Goal: Information Seeking & Learning: Learn about a topic

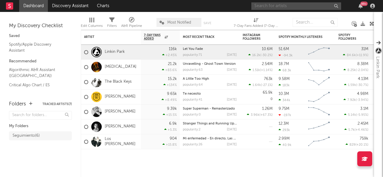
click at [267, 5] on input "text" at bounding box center [296, 5] width 90 height 7
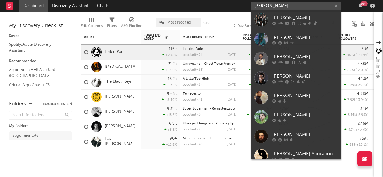
click at [289, 7] on input "[PERSON_NAME]" at bounding box center [296, 5] width 90 height 7
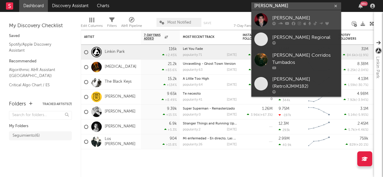
type input "[PERSON_NAME]"
click at [292, 17] on div "[PERSON_NAME]" at bounding box center [305, 17] width 66 height 7
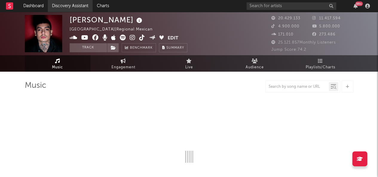
select select "6m"
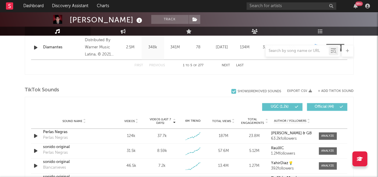
scroll to position [389, 0]
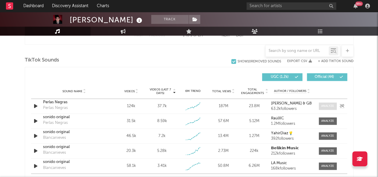
click at [333, 107] on div at bounding box center [327, 106] width 13 height 4
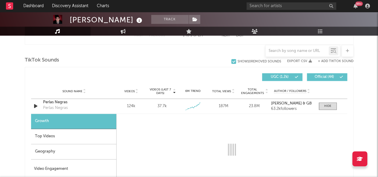
select select "1w"
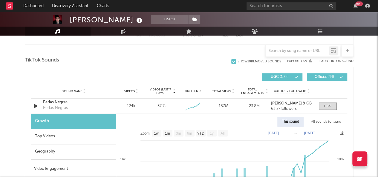
scroll to position [419, 0]
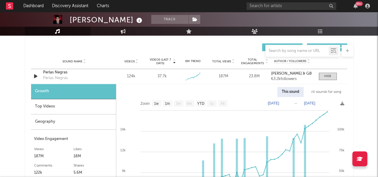
click at [50, 123] on div "Geography" at bounding box center [73, 122] width 85 height 15
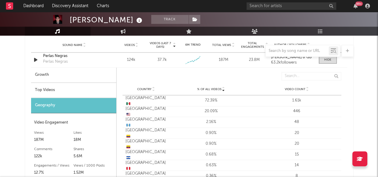
scroll to position [449, 0]
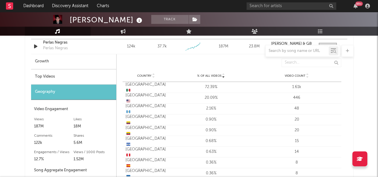
click at [48, 74] on div "Top Videos" at bounding box center [73, 76] width 85 height 15
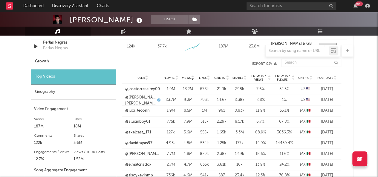
click at [311, 76] on icon at bounding box center [311, 77] width 3 height 2
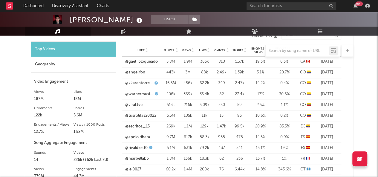
scroll to position [508, 0]
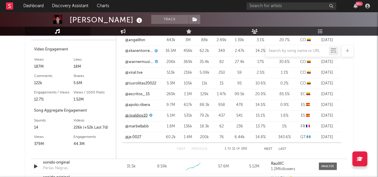
click at [141, 115] on link "@rivaldios10" at bounding box center [136, 116] width 22 height 6
click at [141, 105] on link "@apolo.ribera" at bounding box center [137, 105] width 25 height 6
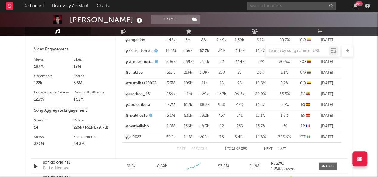
click at [275, 7] on input "text" at bounding box center [292, 5] width 90 height 7
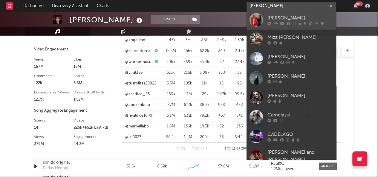
type input "[PERSON_NAME]"
click at [273, 19] on div "[PERSON_NAME]" at bounding box center [301, 17] width 66 height 7
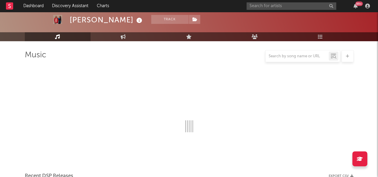
scroll to position [508, 0]
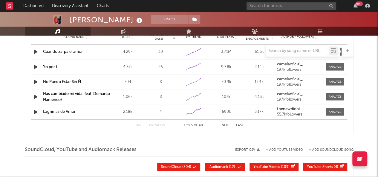
select select "6m"
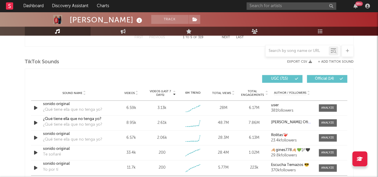
scroll to position [378, 0]
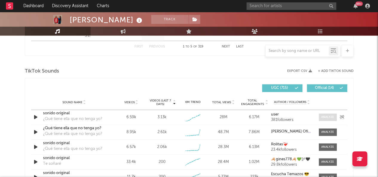
click at [322, 116] on div at bounding box center [327, 117] width 13 height 4
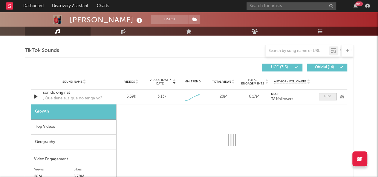
scroll to position [408, 0]
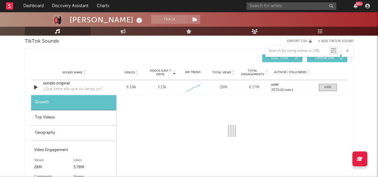
select select "1w"
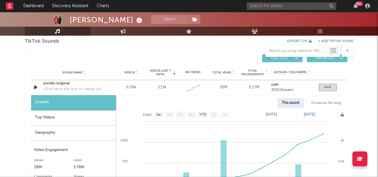
click at [51, 129] on div "Geography" at bounding box center [73, 133] width 85 height 15
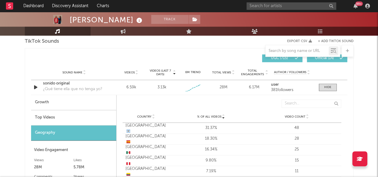
click at [49, 119] on div "Top Videos" at bounding box center [73, 117] width 85 height 15
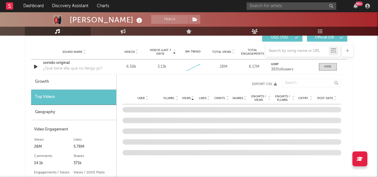
scroll to position [437, 0]
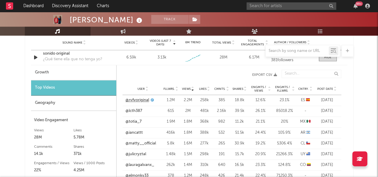
click at [143, 100] on link "@rvfvoriginal" at bounding box center [138, 100] width 24 height 6
